Goal: Task Accomplishment & Management: Use online tool/utility

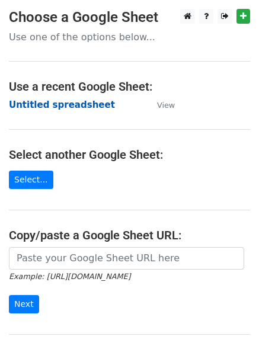
click at [30, 101] on strong "Untitled spreadsheet" at bounding box center [62, 104] width 106 height 11
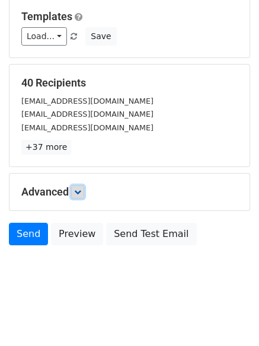
drag, startPoint x: 85, startPoint y: 195, endPoint x: 142, endPoint y: 173, distance: 61.2
click at [84, 194] on link at bounding box center [77, 191] width 13 height 13
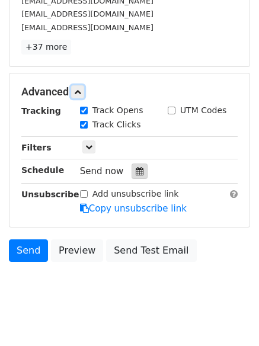
scroll to position [215, 0]
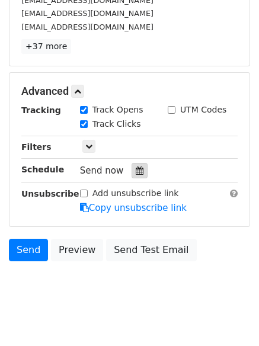
click at [137, 167] on icon at bounding box center [140, 170] width 8 height 8
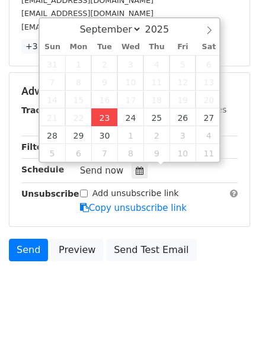
type input "2025-09-23 12:00"
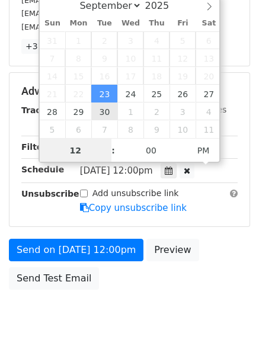
scroll to position [1, 0]
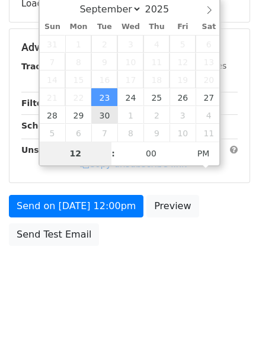
type input "4"
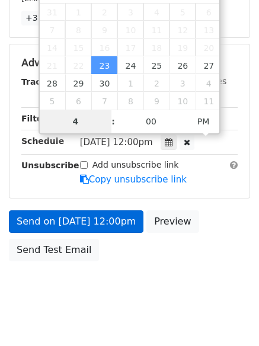
scroll to position [259, 0]
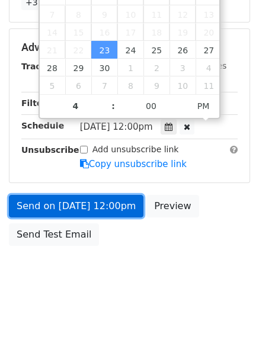
type input "2025-09-23 16:00"
click at [75, 196] on link "Send on Sep 23 at 12:00pm" at bounding box center [76, 206] width 134 height 22
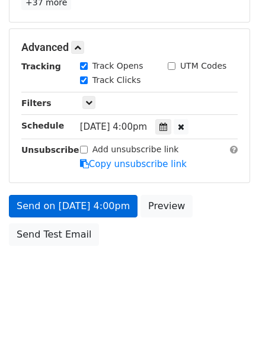
scroll to position [211, 0]
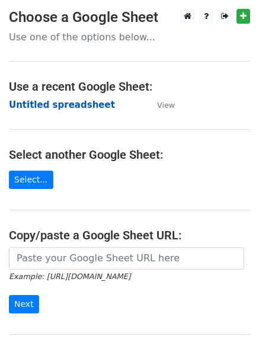
click at [37, 99] on strong "Untitled spreadsheet" at bounding box center [62, 104] width 106 height 11
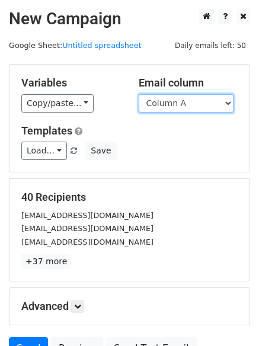
click at [179, 104] on select "Column A Column B Column C Column D Column E" at bounding box center [185, 103] width 95 height 18
select select "Column B"
click at [138, 94] on select "Column A Column B Column C Column D Column E" at bounding box center [185, 103] width 95 height 18
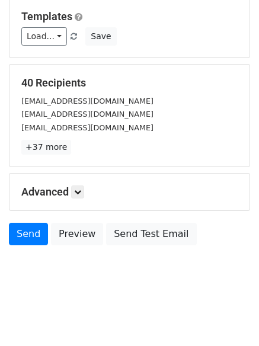
click at [84, 201] on div "Advanced Tracking Track Opens UTM Codes Track Clicks Filters Only include sprea…" at bounding box center [129, 191] width 240 height 37
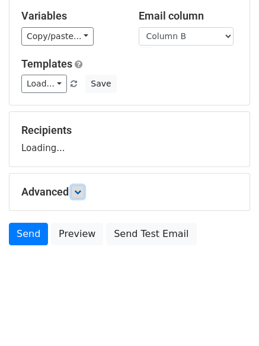
click at [84, 189] on link at bounding box center [77, 191] width 13 height 13
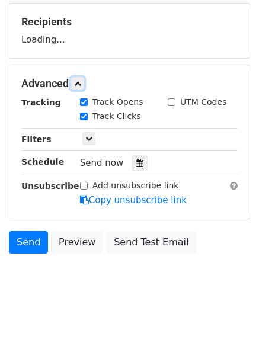
scroll to position [176, 0]
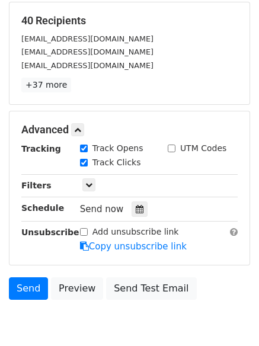
click at [146, 204] on div "Send now" at bounding box center [149, 209] width 139 height 16
click at [123, 209] on div "Send now" at bounding box center [149, 209] width 139 height 16
click at [131, 211] on div at bounding box center [139, 208] width 16 height 15
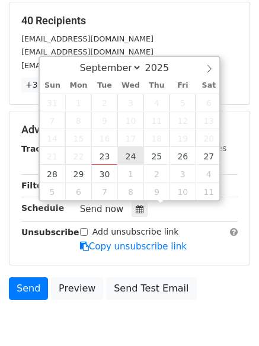
type input "2025-09-24 12:00"
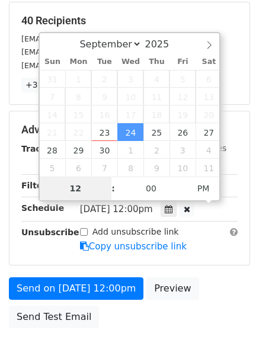
type input "5"
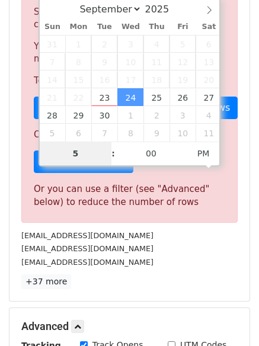
scroll to position [490, 0]
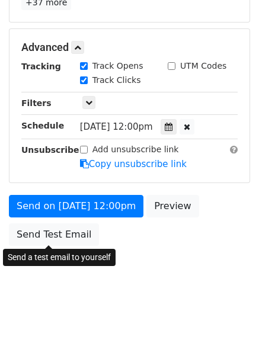
type input "2025-09-24 17:00"
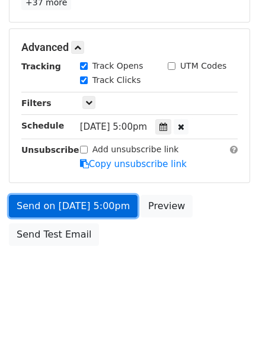
click at [83, 206] on link "Send on Sep 24 at 5:00pm" at bounding box center [73, 206] width 128 height 22
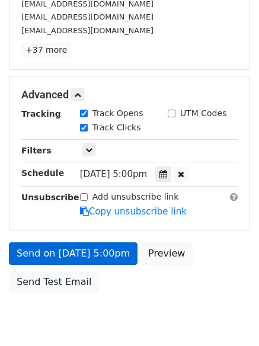
scroll to position [259, 0]
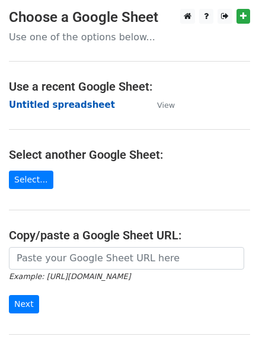
click at [37, 104] on strong "Untitled spreadsheet" at bounding box center [62, 104] width 106 height 11
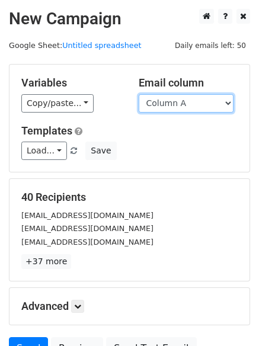
click at [199, 101] on select "Column A Column B Column C Column D Column E" at bounding box center [185, 103] width 95 height 18
select select "Column C"
click at [138, 94] on select "Column A Column B Column C Column D Column E" at bounding box center [185, 103] width 95 height 18
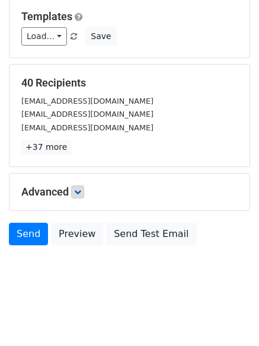
drag, startPoint x: 89, startPoint y: 202, endPoint x: 81, endPoint y: 192, distance: 12.2
click at [83, 196] on div "Advanced Tracking Track Opens UTM Codes Track Clicks Filters Only include sprea…" at bounding box center [129, 191] width 240 height 37
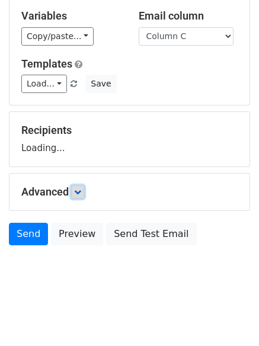
click at [81, 192] on icon at bounding box center [77, 191] width 7 height 7
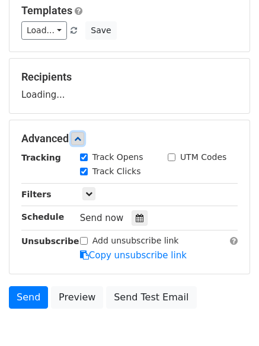
scroll to position [165, 0]
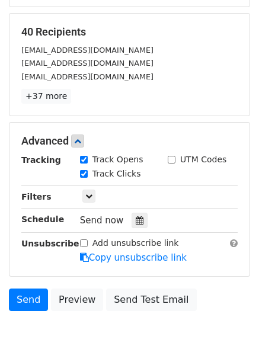
drag, startPoint x: 130, startPoint y: 176, endPoint x: 133, endPoint y: 188, distance: 11.6
click at [131, 176] on label "Track Clicks" at bounding box center [116, 173] width 49 height 12
click at [88, 176] on input "Track Clicks" at bounding box center [84, 174] width 8 height 8
click at [111, 176] on label "Track Clicks" at bounding box center [116, 173] width 49 height 12
click at [88, 176] on input "Track Clicks" at bounding box center [84, 174] width 8 height 8
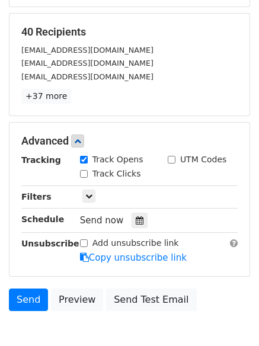
checkbox input "true"
click at [131, 218] on div at bounding box center [139, 219] width 16 height 15
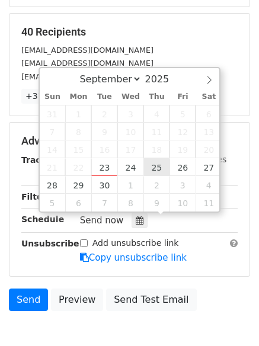
type input "2025-09-25 12:00"
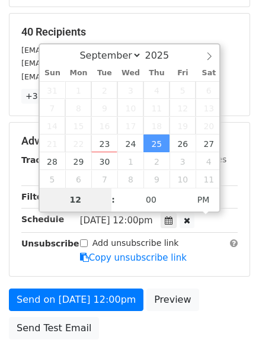
type input "6"
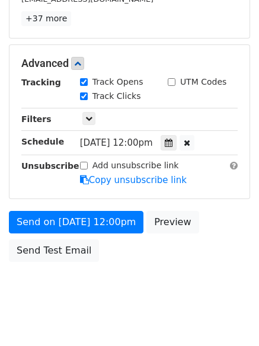
scroll to position [490, 0]
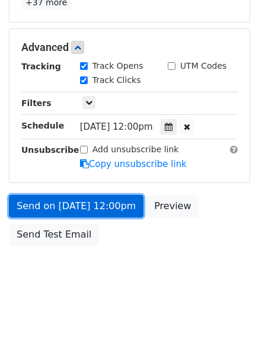
type input "2025-09-25 18:00"
click at [83, 204] on link "Send on Sep 25 at 12:00pm" at bounding box center [76, 206] width 134 height 22
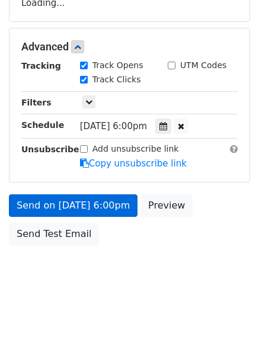
scroll to position [211, 0]
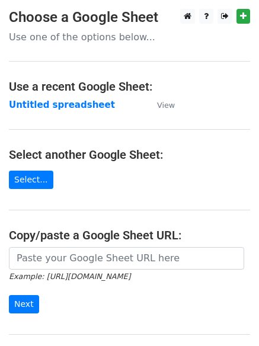
click at [43, 95] on main "Choose a Google Sheet Use one of the options below... Use a recent Google Sheet…" at bounding box center [129, 193] width 259 height 368
click at [43, 105] on strong "Untitled spreadsheet" at bounding box center [62, 104] width 106 height 11
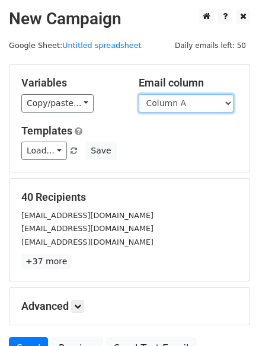
click at [201, 110] on select "Column A Column B Column C Column D Column E" at bounding box center [185, 103] width 95 height 18
select select "Column D"
click at [138, 94] on select "Column A Column B Column C Column D Column E" at bounding box center [185, 103] width 95 height 18
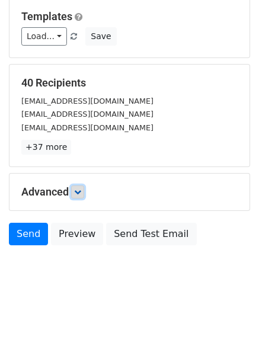
click at [75, 196] on link at bounding box center [77, 191] width 13 height 13
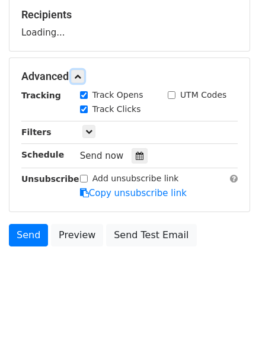
scroll to position [183, 0]
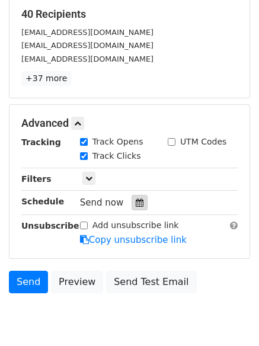
click at [138, 203] on div at bounding box center [139, 202] width 16 height 15
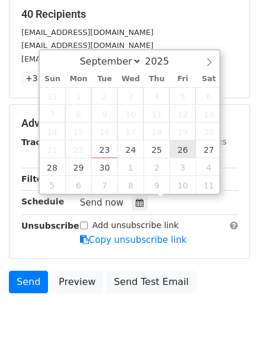
type input "2025-09-26 12:00"
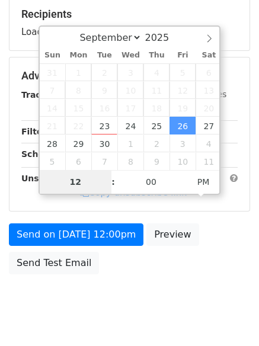
type input "7"
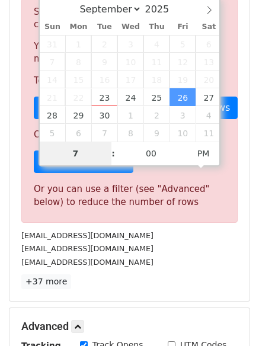
scroll to position [490, 0]
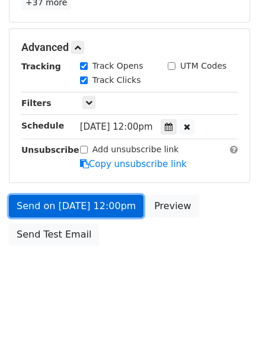
type input "2025-09-26 19:00"
click at [75, 210] on link "Send on Sep 26 at 12:00pm" at bounding box center [76, 206] width 134 height 22
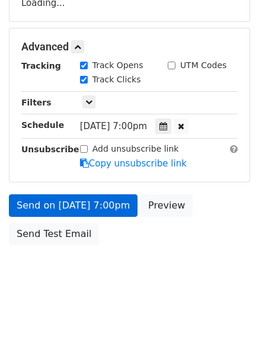
scroll to position [211, 0]
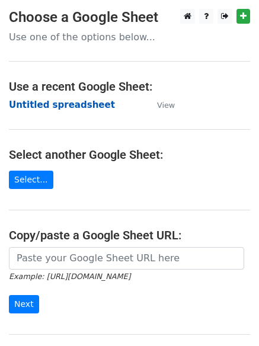
click at [31, 102] on strong "Untitled spreadsheet" at bounding box center [62, 104] width 106 height 11
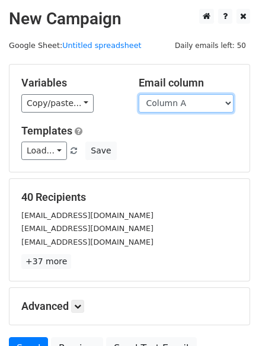
click at [186, 107] on select "Column A Column B Column C Column D Column E" at bounding box center [185, 103] width 95 height 18
select select "Column E"
click at [138, 94] on select "Column A Column B Column C Column D Column E" at bounding box center [185, 103] width 95 height 18
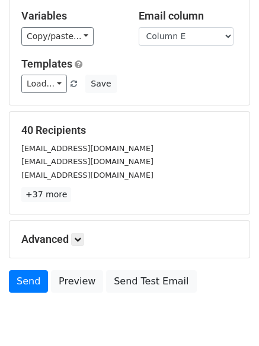
drag, startPoint x: 87, startPoint y: 188, endPoint x: 82, endPoint y: 185, distance: 6.1
click at [83, 233] on h5 "Advanced" at bounding box center [129, 239] width 216 height 13
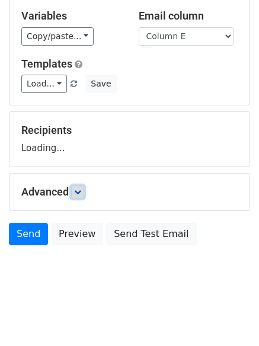
click at [82, 185] on link at bounding box center [77, 191] width 13 height 13
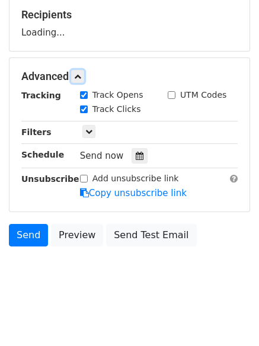
scroll to position [183, 0]
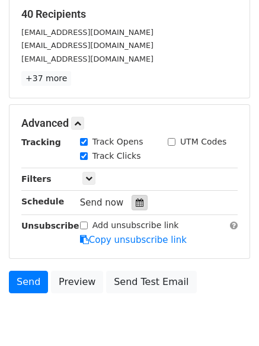
click at [136, 201] on icon at bounding box center [140, 202] width 8 height 8
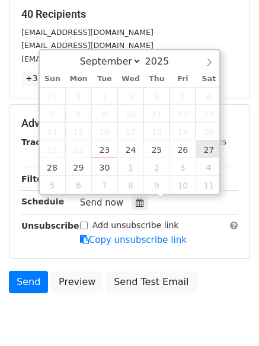
type input "[DATE] 12:00"
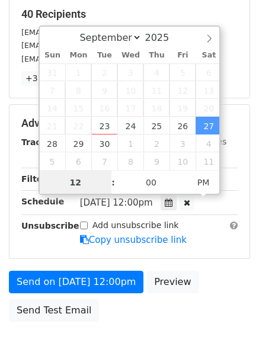
scroll to position [1, 0]
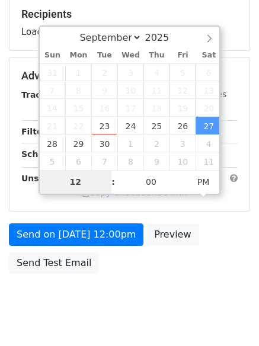
type input "8"
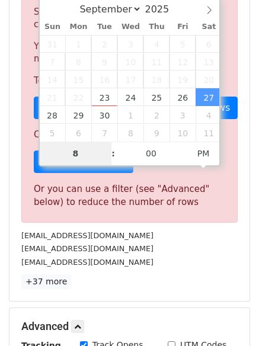
scroll to position [490, 0]
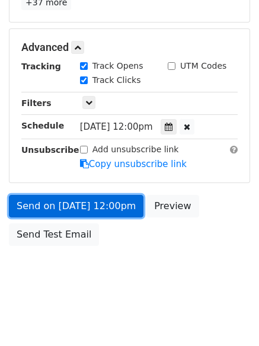
type input "[DATE] 20:00"
click at [88, 204] on link "Send on [DATE] 12:00pm" at bounding box center [76, 206] width 134 height 22
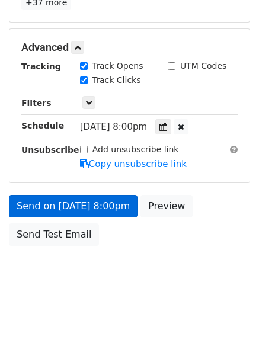
scroll to position [211, 0]
